Goal: Book appointment/travel/reservation

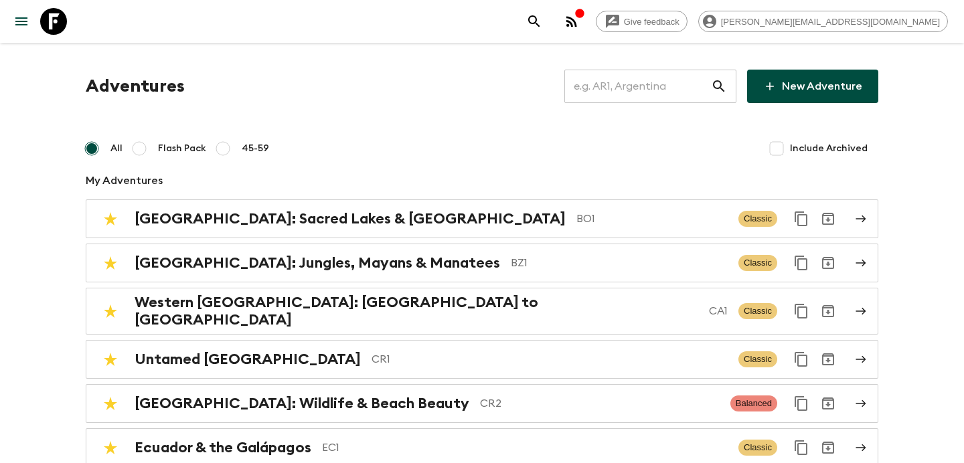
click at [656, 84] on input "text" at bounding box center [637, 86] width 147 height 37
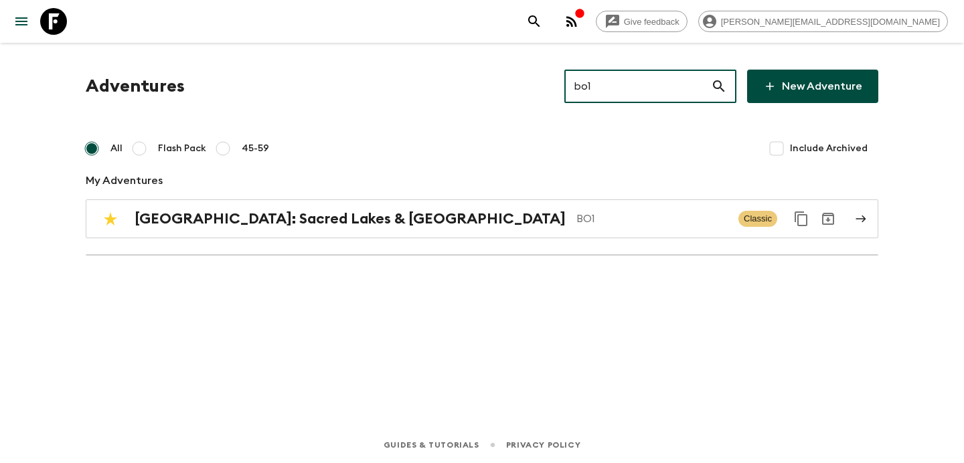
type input "bo1"
click at [462, 196] on div "Adventures bo1 ​ New Adventure All Flash Pack 45-59 Include Archived My Adventu…" at bounding box center [482, 171] width 824 height 202
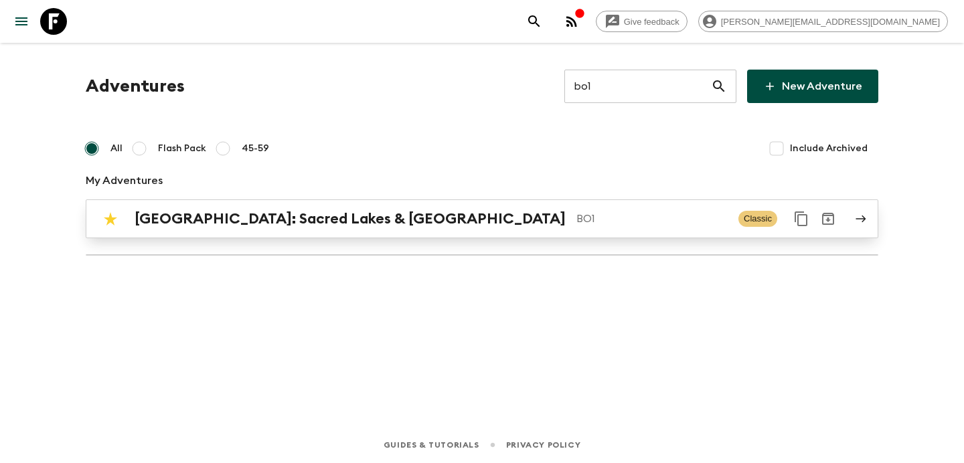
click at [441, 230] on div "[GEOGRAPHIC_DATA]: Sacred Lakes & Salt Flats BO1 Classic" at bounding box center [455, 218] width 717 height 27
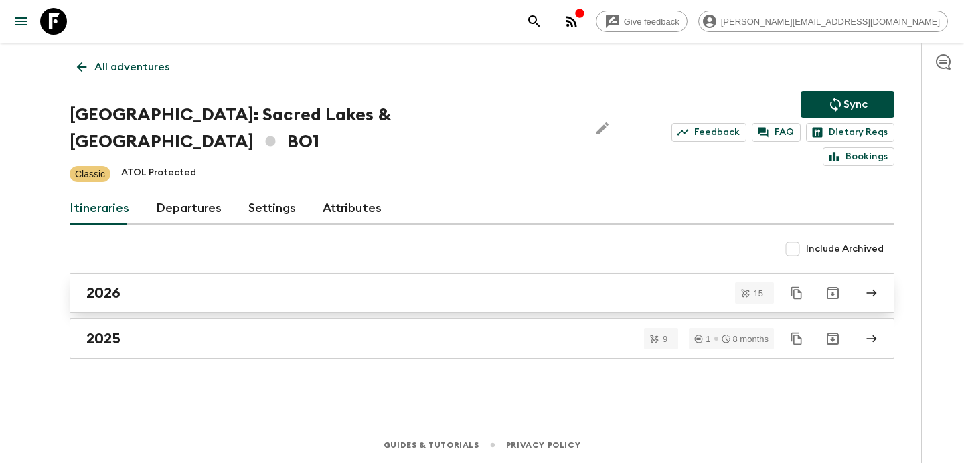
click at [369, 284] on div "2026" at bounding box center [468, 292] width 765 height 17
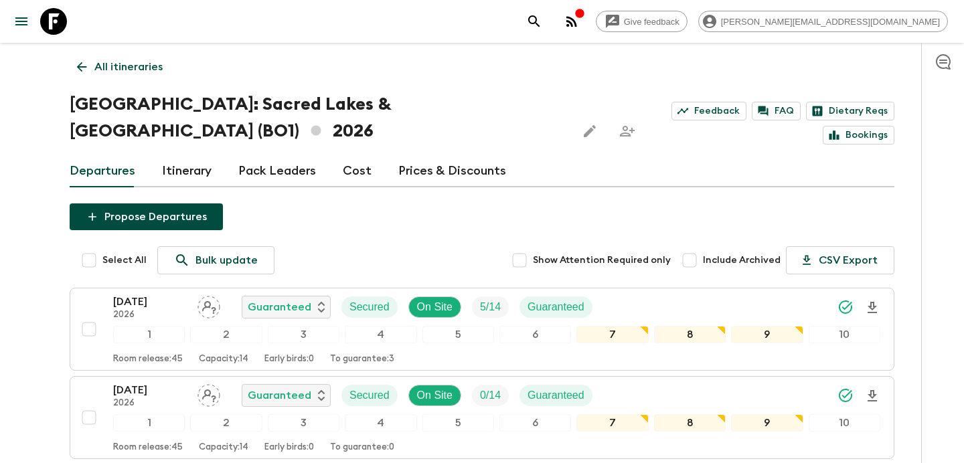
click at [343, 155] on link "Cost" at bounding box center [357, 171] width 29 height 32
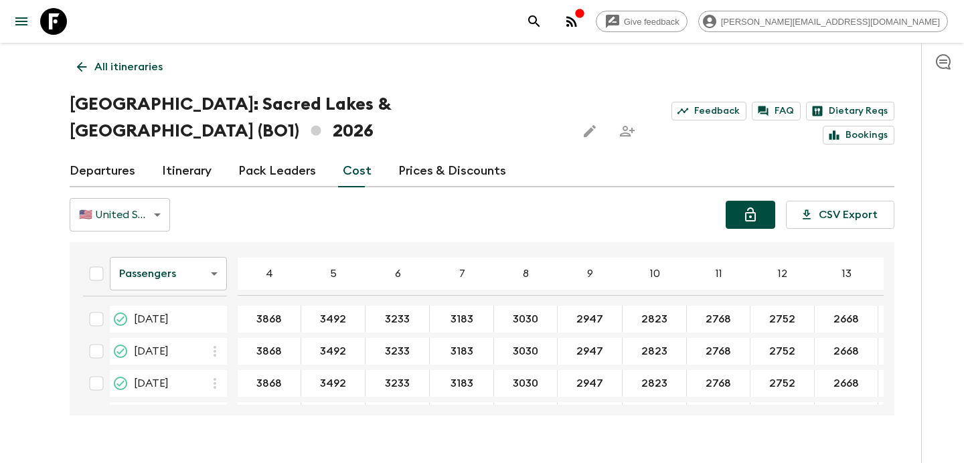
click at [755, 207] on icon "Lock costs" at bounding box center [750, 214] width 11 height 14
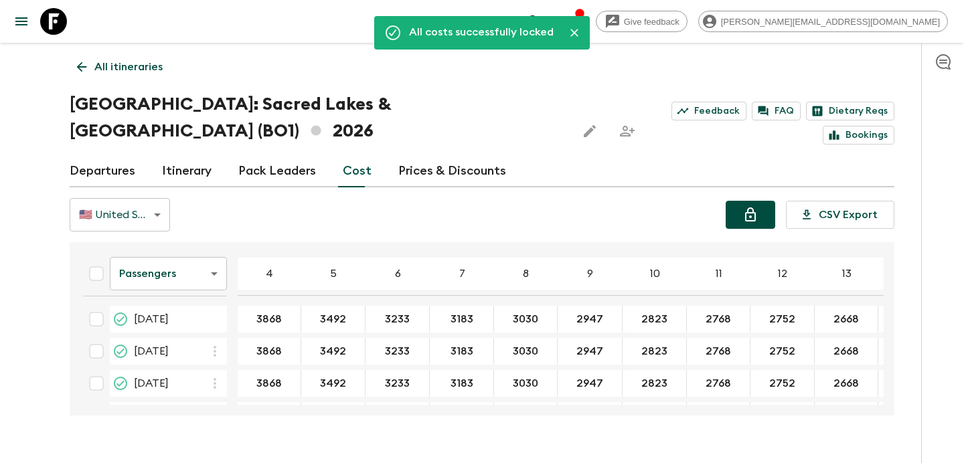
click at [136, 80] on link "All itineraries" at bounding box center [120, 67] width 100 height 27
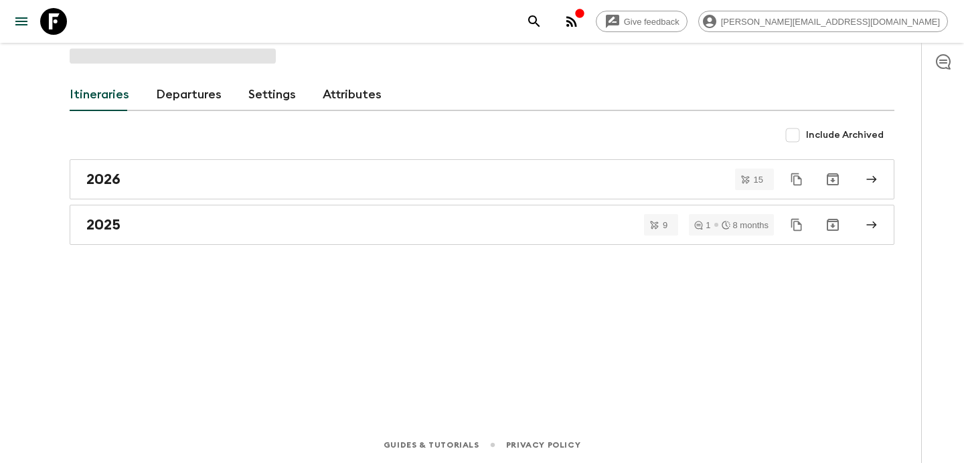
click at [136, 80] on div "Itineraries Departures Settings Attributes" at bounding box center [482, 95] width 824 height 32
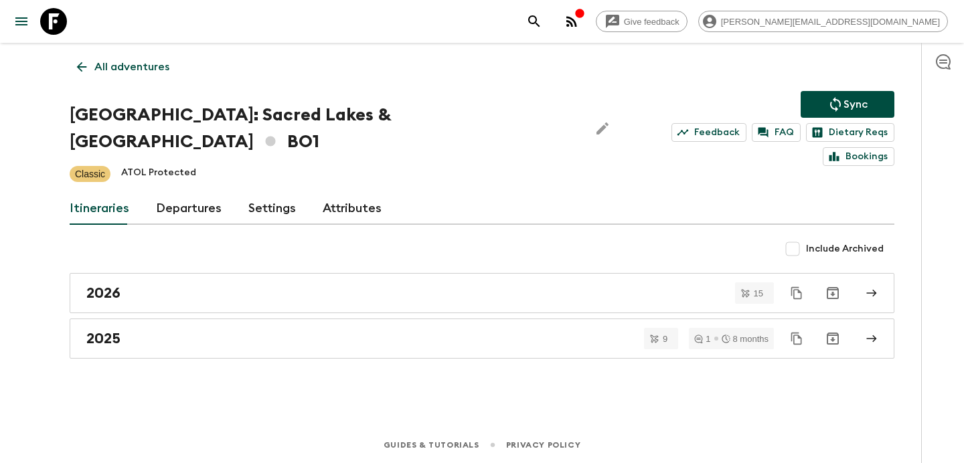
click at [165, 69] on p "All adventures" at bounding box center [131, 67] width 75 height 16
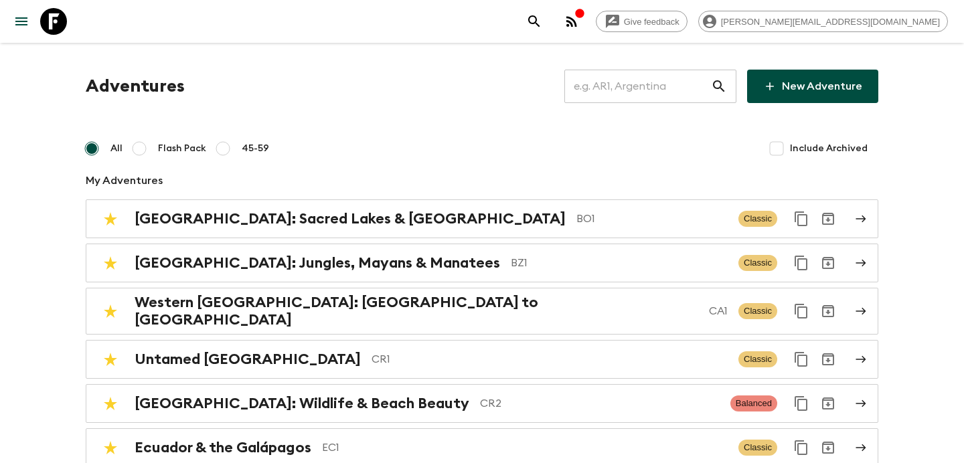
click at [665, 89] on input "text" at bounding box center [637, 86] width 147 height 37
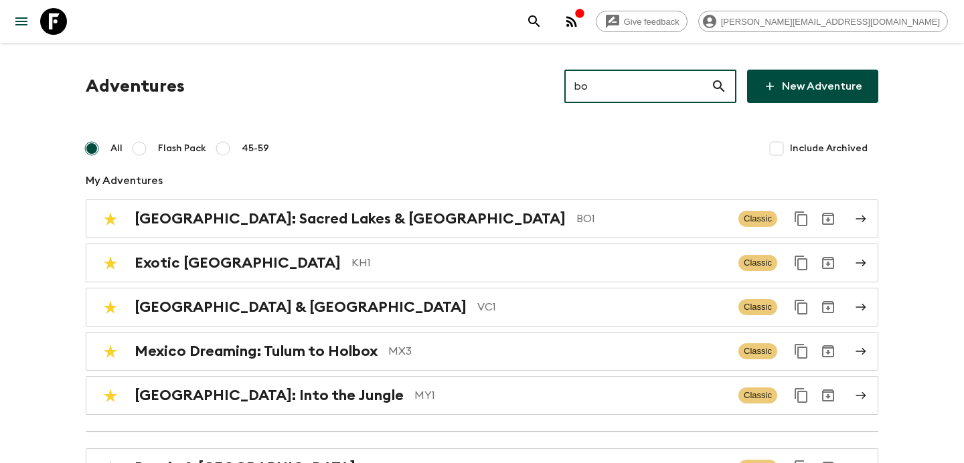
type input "boa"
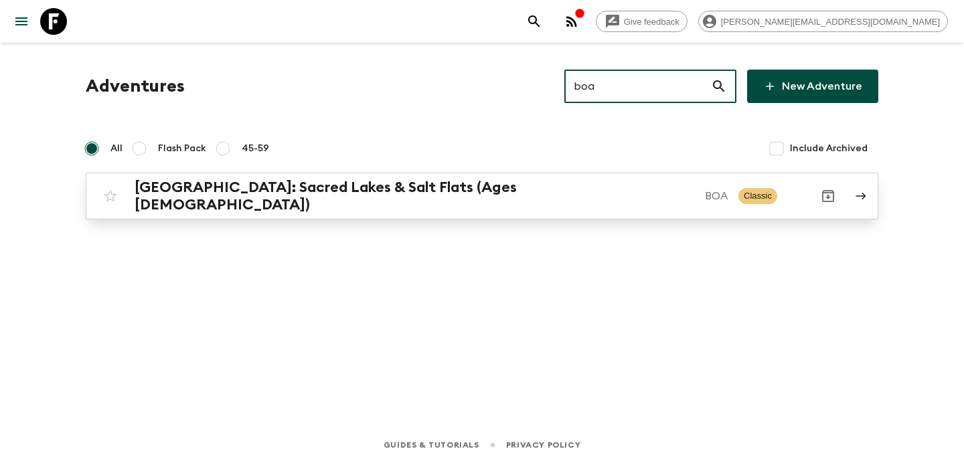
click at [705, 188] on p "BOA" at bounding box center [716, 196] width 23 height 16
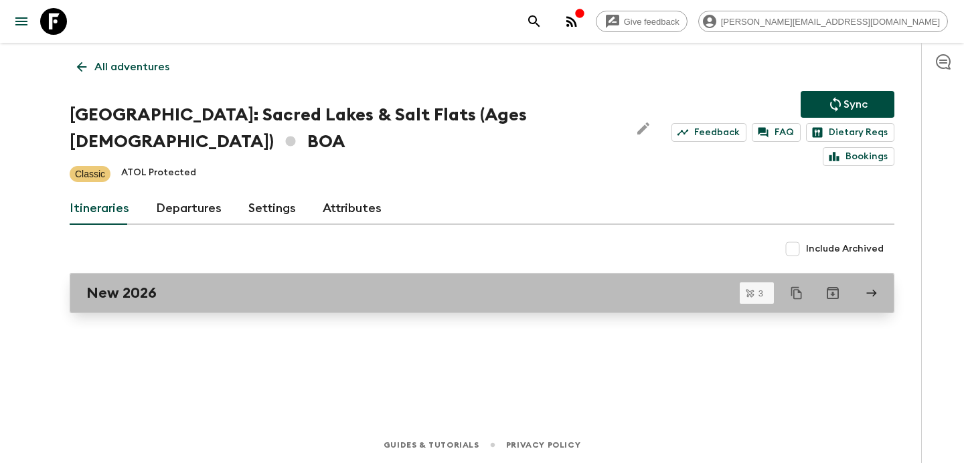
click at [355, 273] on link "New 2026" at bounding box center [482, 293] width 824 height 40
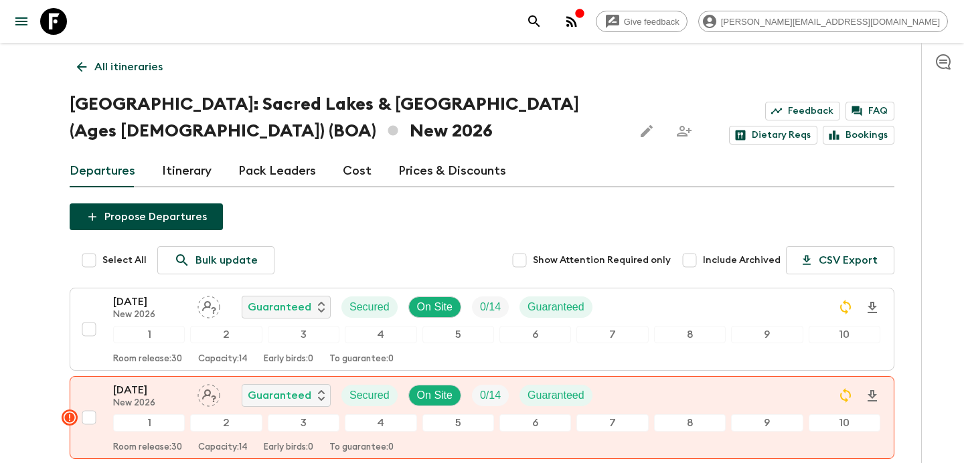
click at [337, 167] on div "Departures Itinerary Pack Leaders Cost Prices & Discounts" at bounding box center [482, 171] width 824 height 32
click at [349, 167] on link "Cost" at bounding box center [357, 171] width 29 height 32
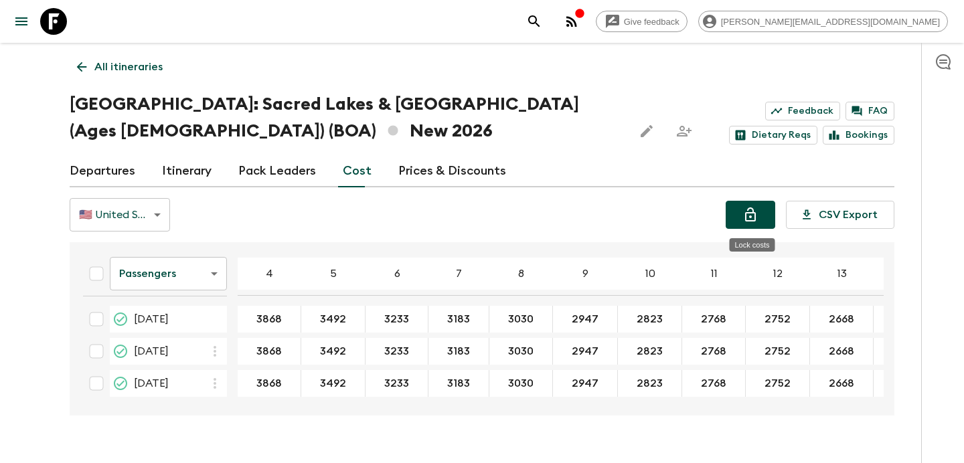
click at [758, 215] on icon "Lock costs" at bounding box center [750, 215] width 16 height 16
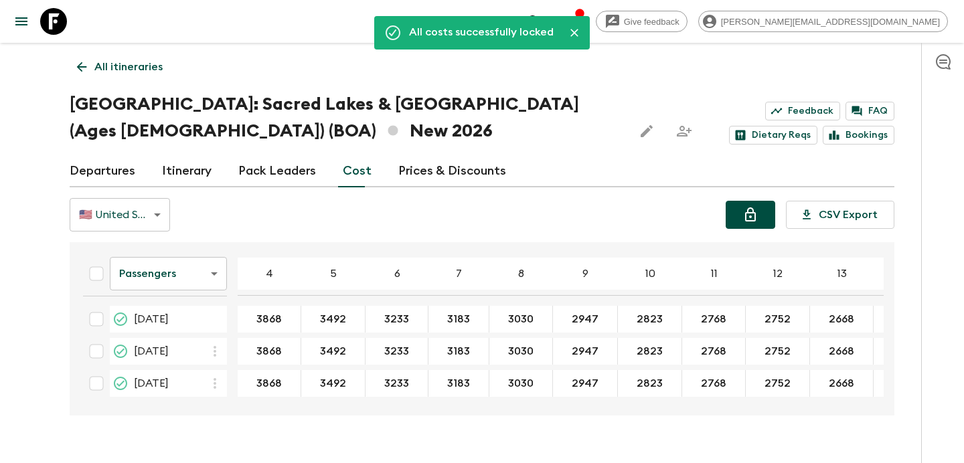
click at [130, 70] on p "All itineraries" at bounding box center [128, 67] width 68 height 16
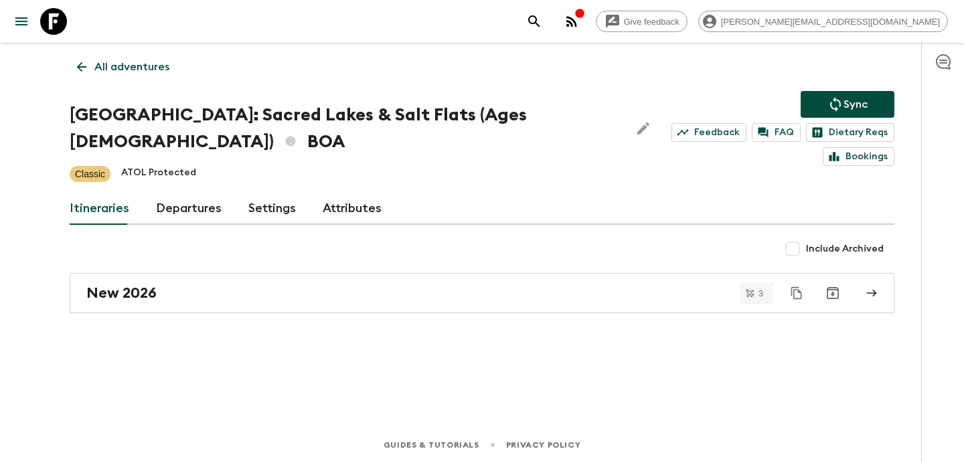
click at [130, 70] on p "All adventures" at bounding box center [131, 67] width 75 height 16
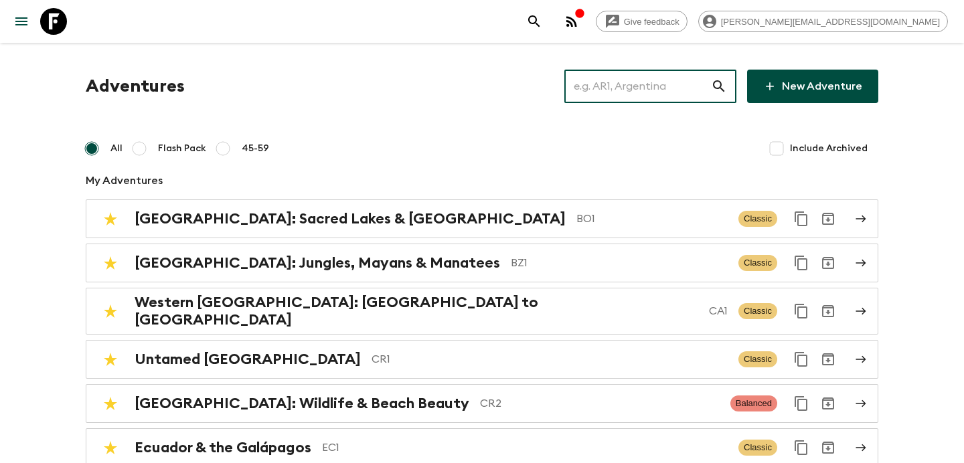
click at [662, 82] on input "text" at bounding box center [637, 86] width 147 height 37
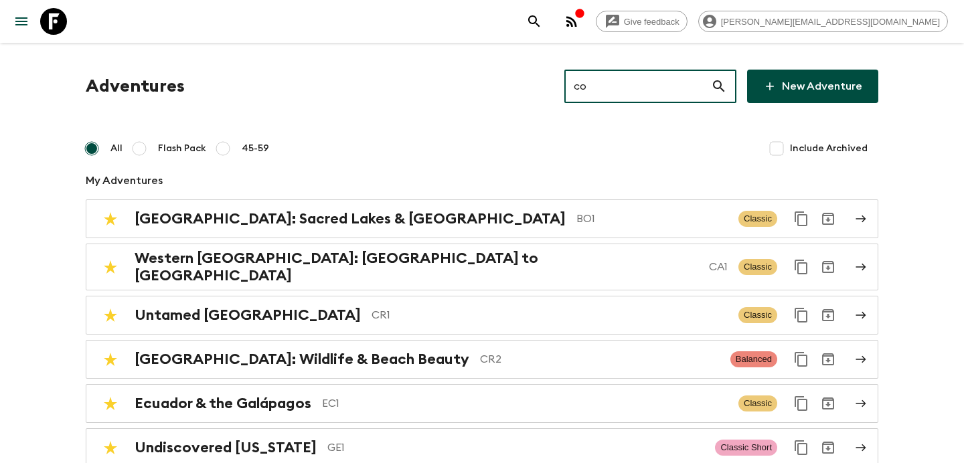
type input "co2"
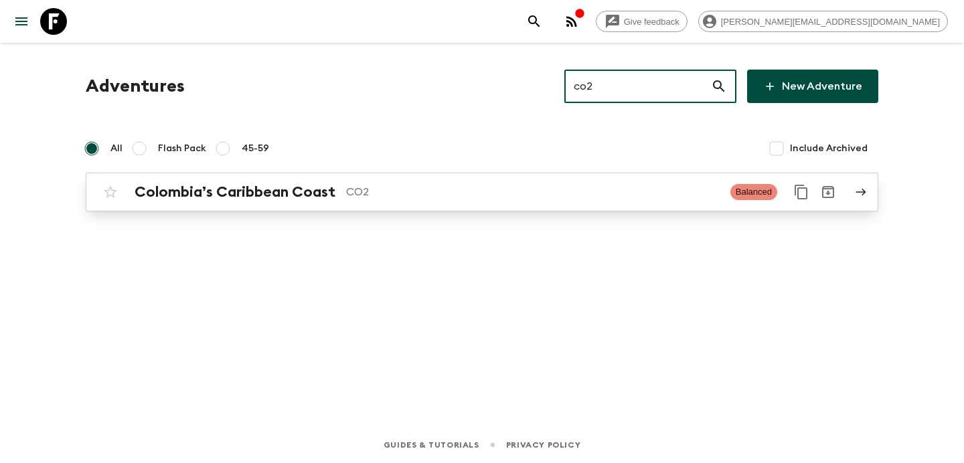
click at [412, 209] on link "Colombia’s Caribbean Coast CO2 Balanced" at bounding box center [482, 192] width 792 height 39
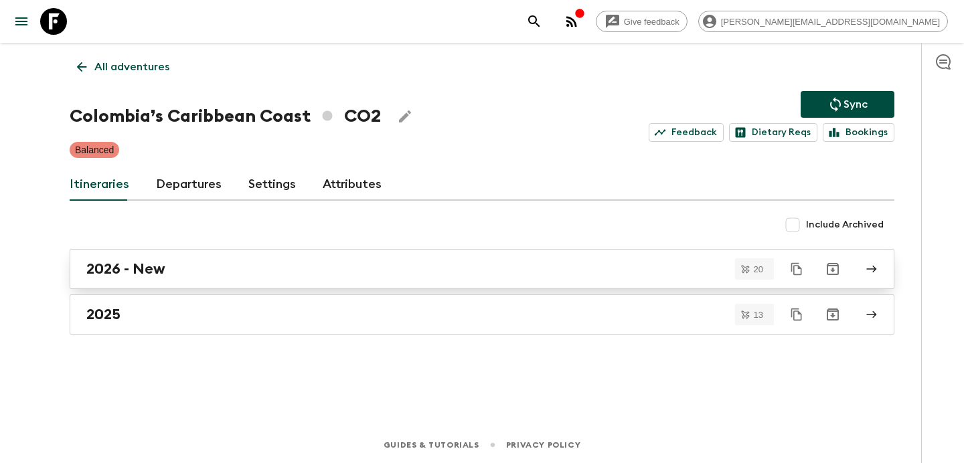
click at [360, 273] on div "2026 - New" at bounding box center [468, 268] width 765 height 17
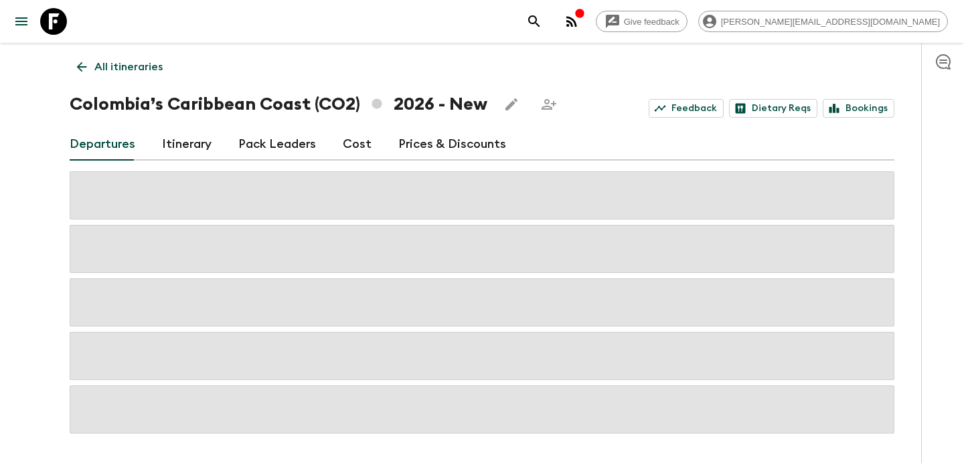
click at [189, 145] on link "Itinerary" at bounding box center [187, 144] width 50 height 32
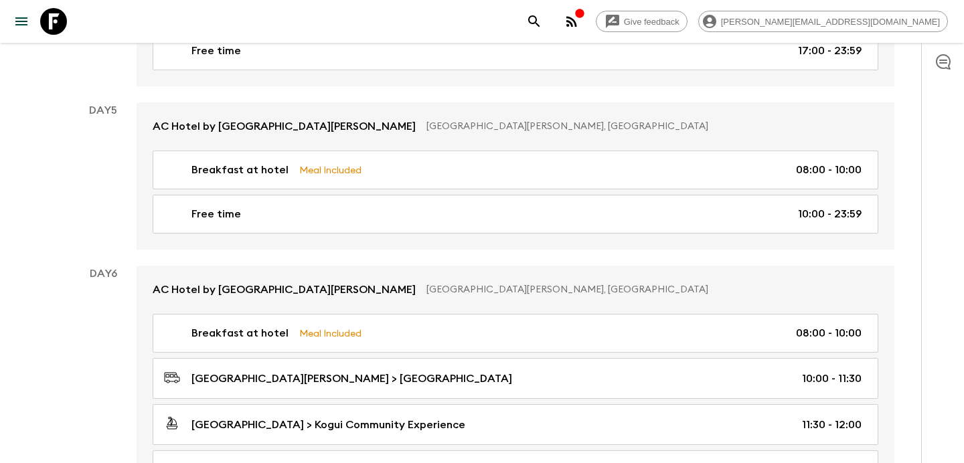
scroll to position [1550, 0]
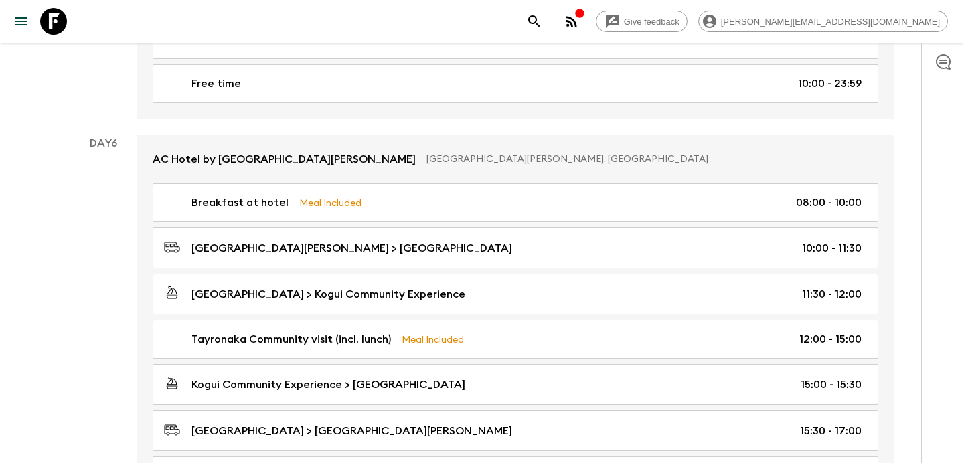
click at [577, 17] on icon "button" at bounding box center [571, 21] width 11 height 11
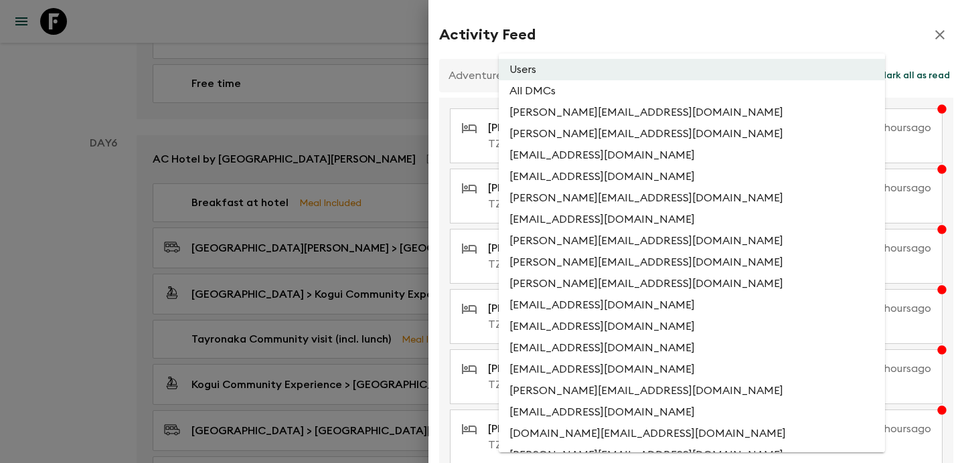
click at [622, 92] on li "All DMCs" at bounding box center [691, 90] width 386 height 21
type input "EXTERNAL_ONLY"
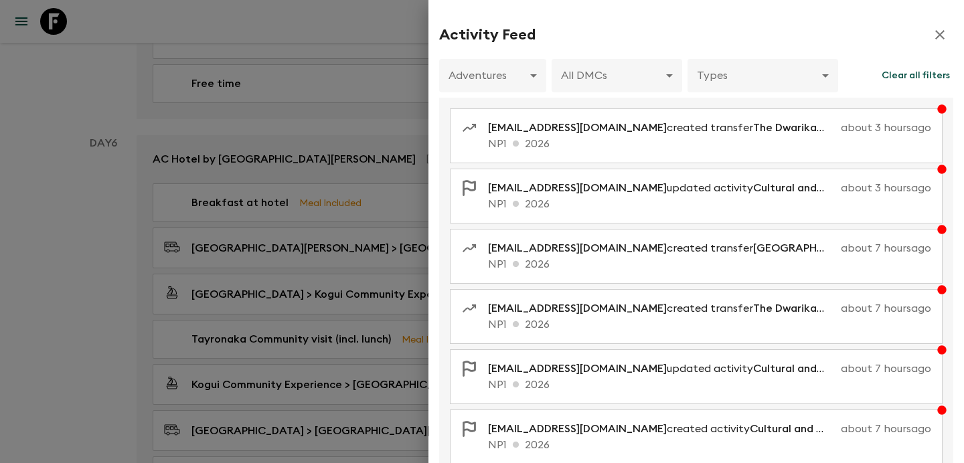
click at [400, 205] on div at bounding box center [482, 231] width 964 height 463
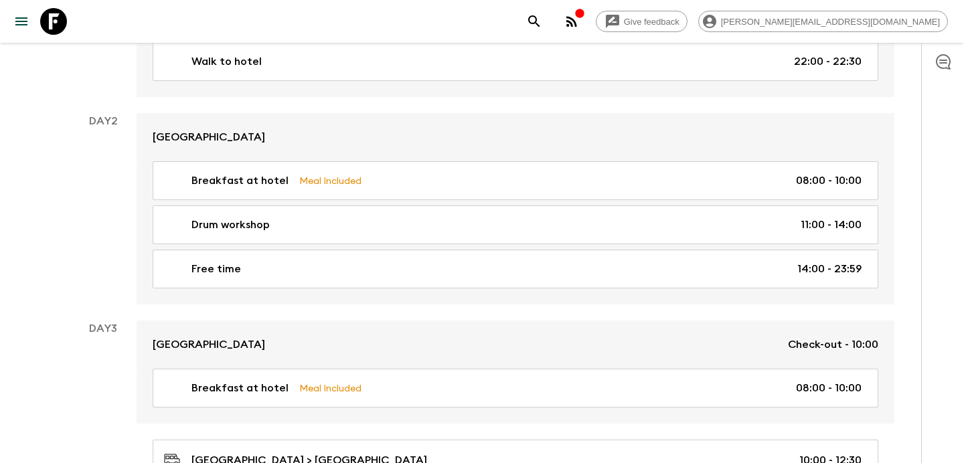
scroll to position [0, 0]
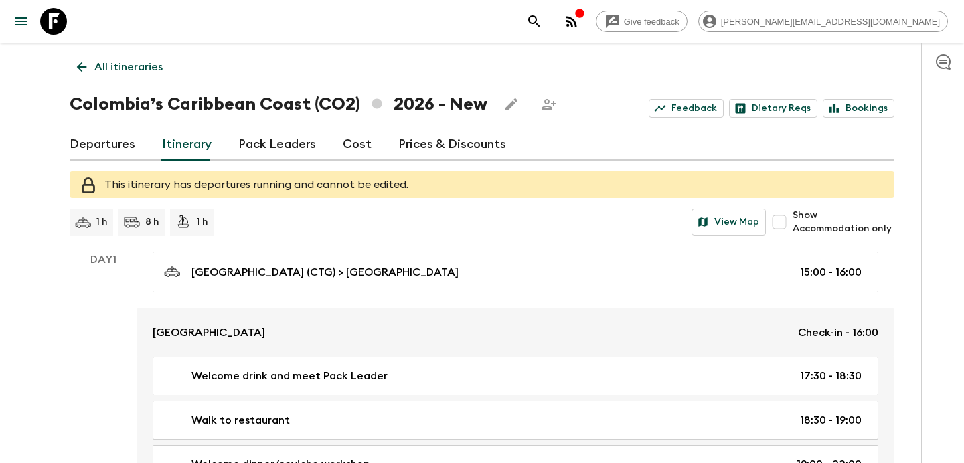
click at [118, 148] on link "Departures" at bounding box center [103, 144] width 66 height 32
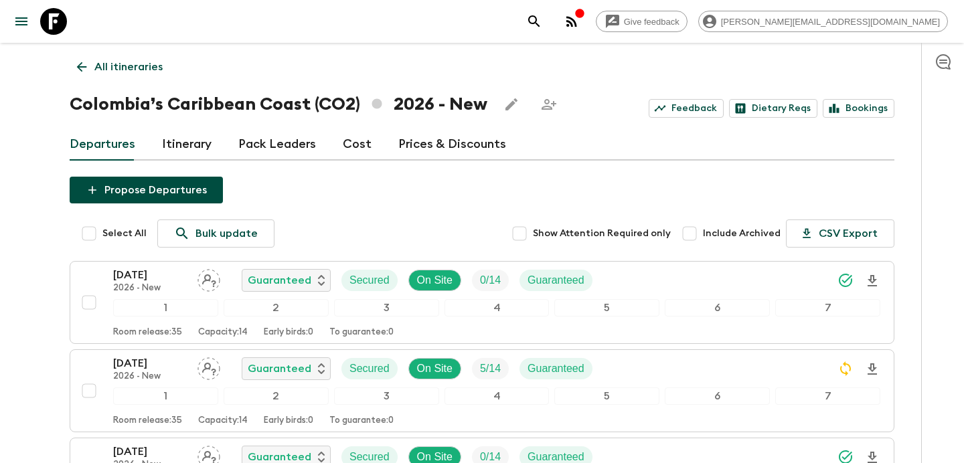
click at [136, 71] on p "All itineraries" at bounding box center [128, 67] width 68 height 16
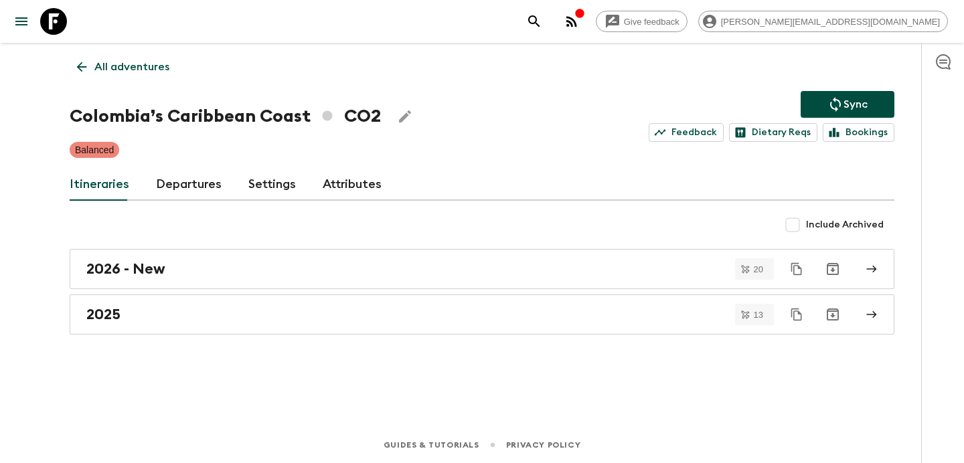
click at [579, 22] on icon "button" at bounding box center [571, 21] width 16 height 16
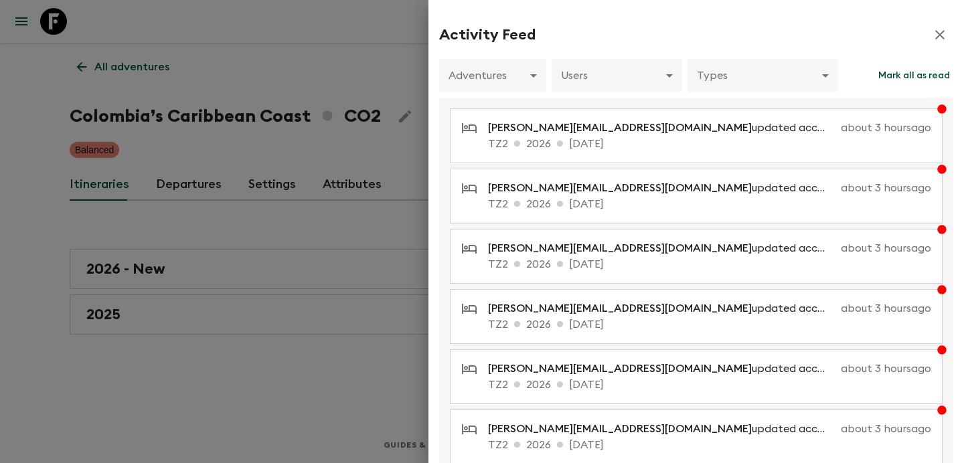
click at [379, 113] on div at bounding box center [482, 231] width 964 height 463
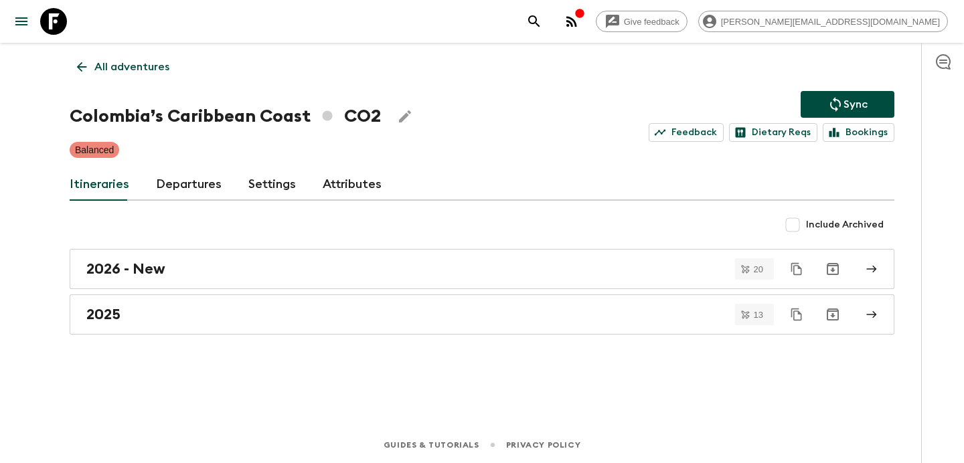
click at [100, 64] on p "All adventures" at bounding box center [131, 67] width 75 height 16
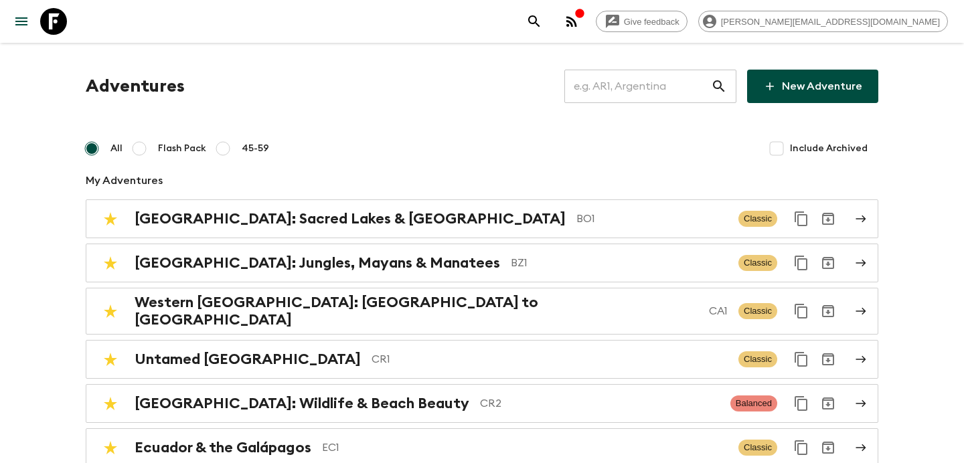
click at [642, 9] on div "Give feedback [PERSON_NAME][EMAIL_ADDRESS][DOMAIN_NAME]" at bounding box center [482, 21] width 964 height 43
click at [630, 76] on input "text" at bounding box center [637, 86] width 147 height 37
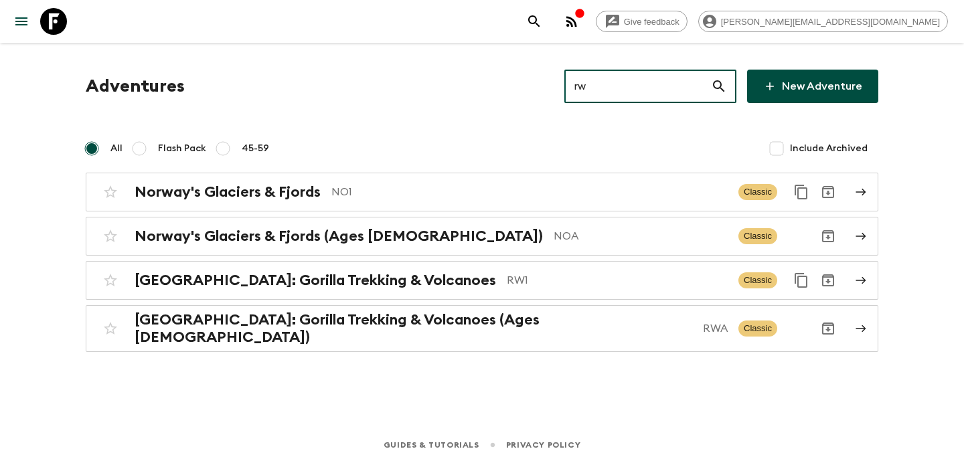
type input "rw1"
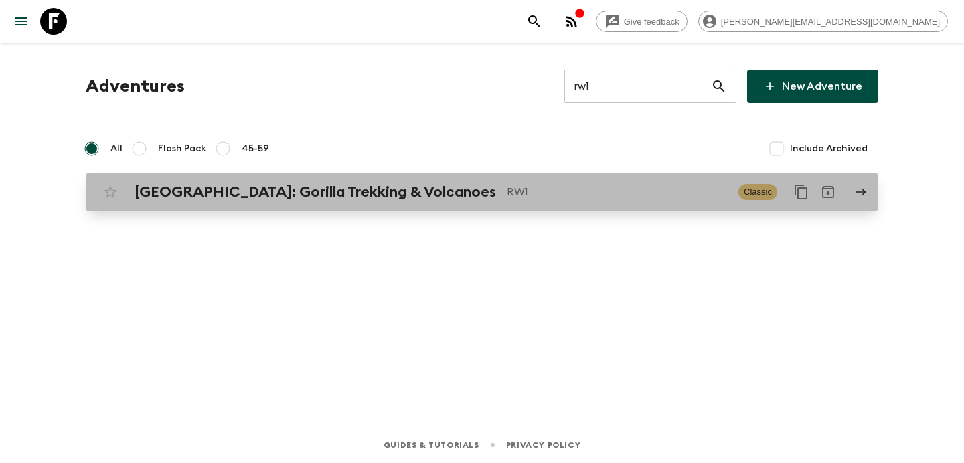
click at [599, 195] on p "RW1" at bounding box center [617, 192] width 221 height 16
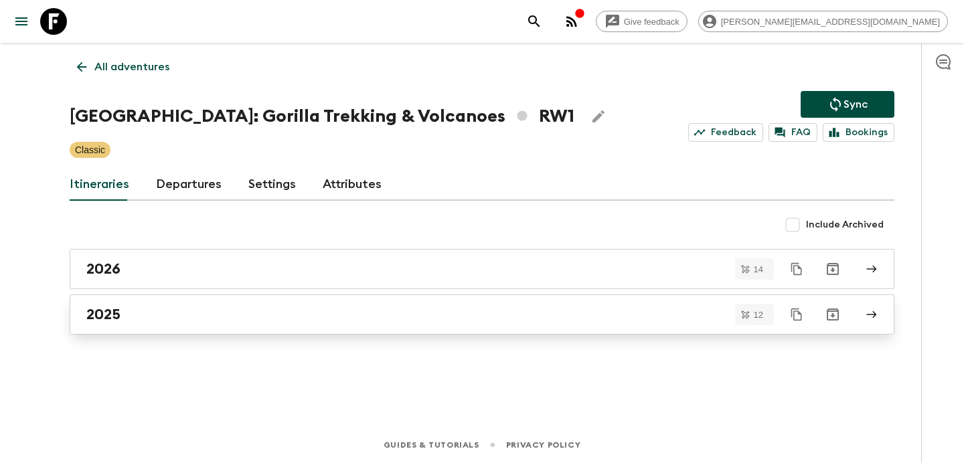
click at [407, 300] on link "2025" at bounding box center [482, 314] width 824 height 40
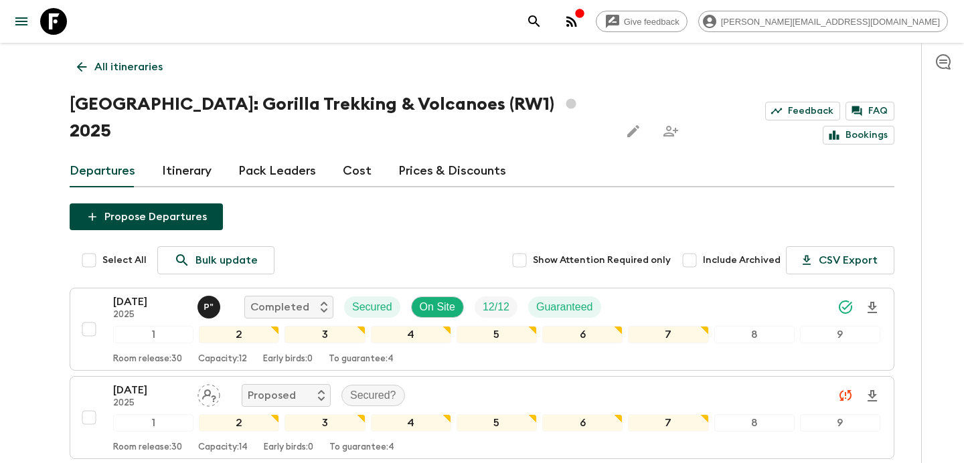
click at [115, 62] on p "All itineraries" at bounding box center [128, 67] width 68 height 16
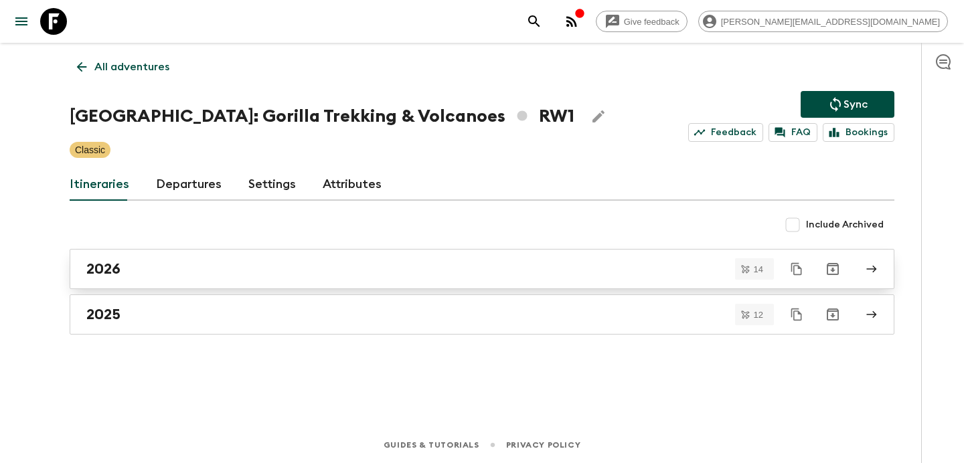
click at [284, 269] on div "2026" at bounding box center [468, 268] width 765 height 17
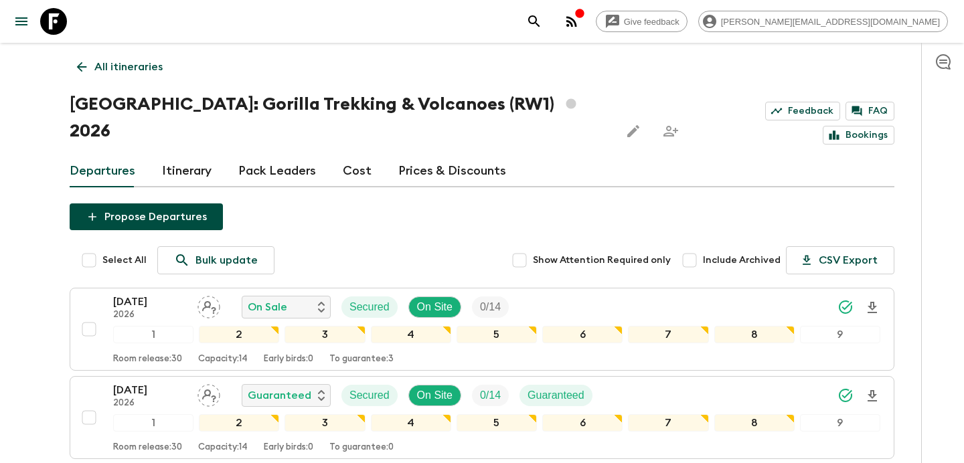
click at [145, 65] on p "All itineraries" at bounding box center [128, 67] width 68 height 16
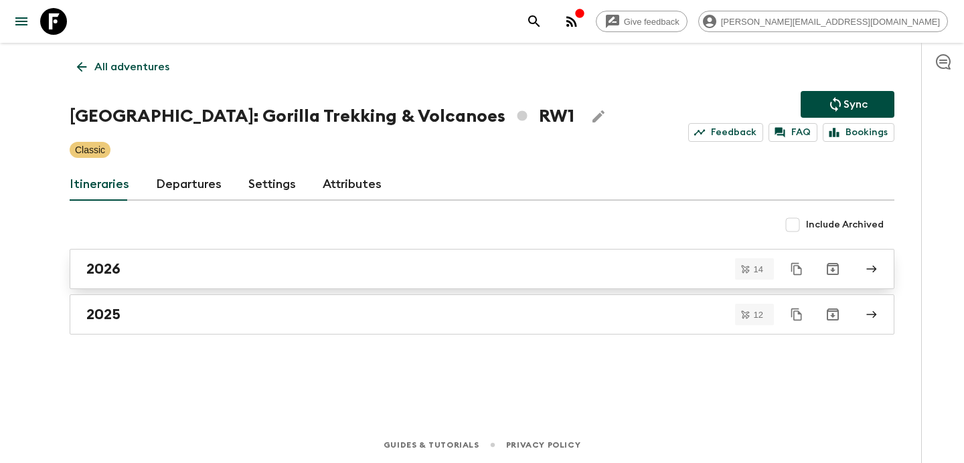
click at [401, 266] on div "2026" at bounding box center [468, 268] width 765 height 17
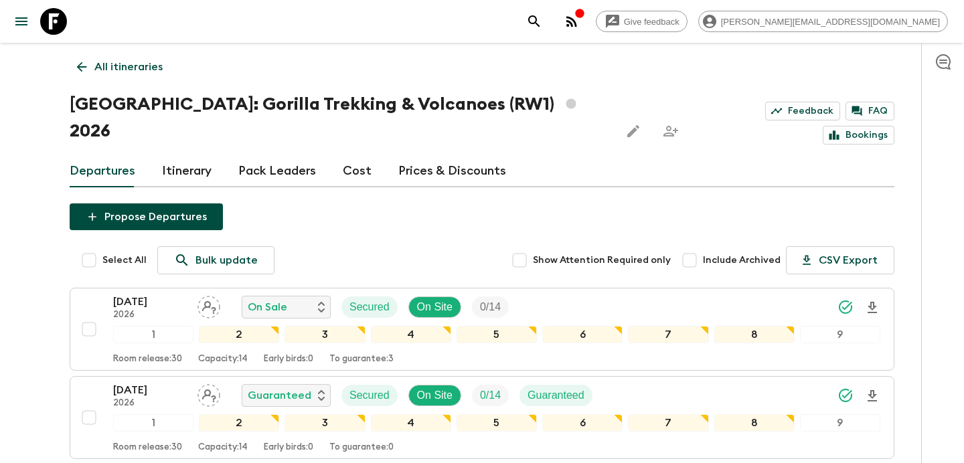
click at [135, 65] on p "All itineraries" at bounding box center [128, 67] width 68 height 16
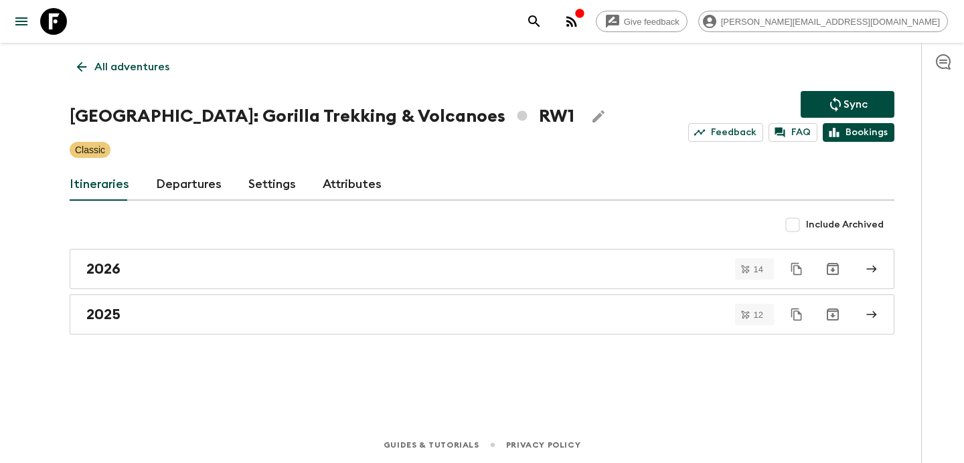
click at [869, 134] on link "Bookings" at bounding box center [858, 132] width 72 height 19
click at [246, 270] on div "2026" at bounding box center [468, 268] width 765 height 17
